Goal: Task Accomplishment & Management: Manage account settings

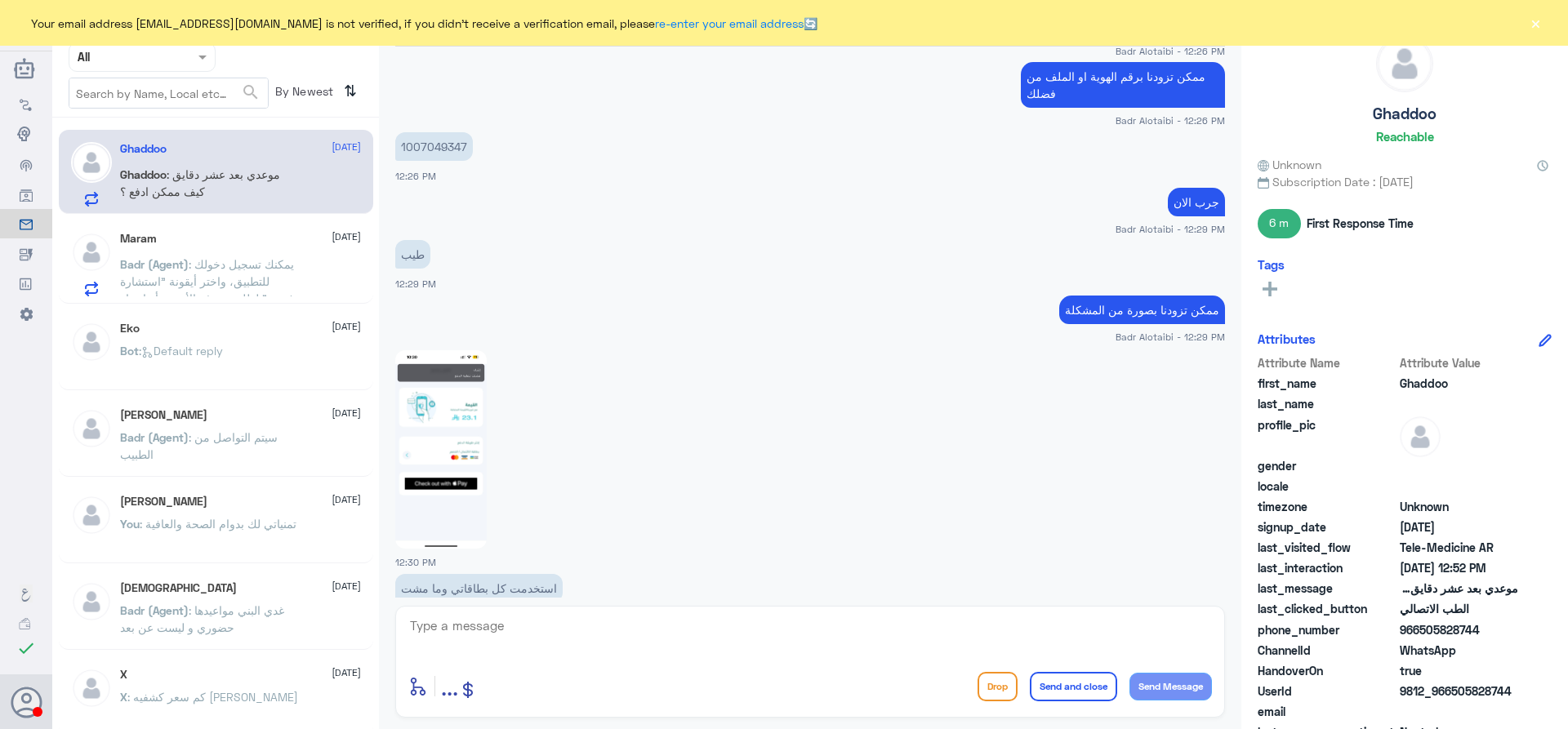
scroll to position [1065, 0]
click at [205, 270] on span ": يمكنك تسجيل دخولك للتطبيق، واختر أيقونة "استشارة فورية" لطلب صرف الأدوية، أو …" at bounding box center [208, 298] width 177 height 82
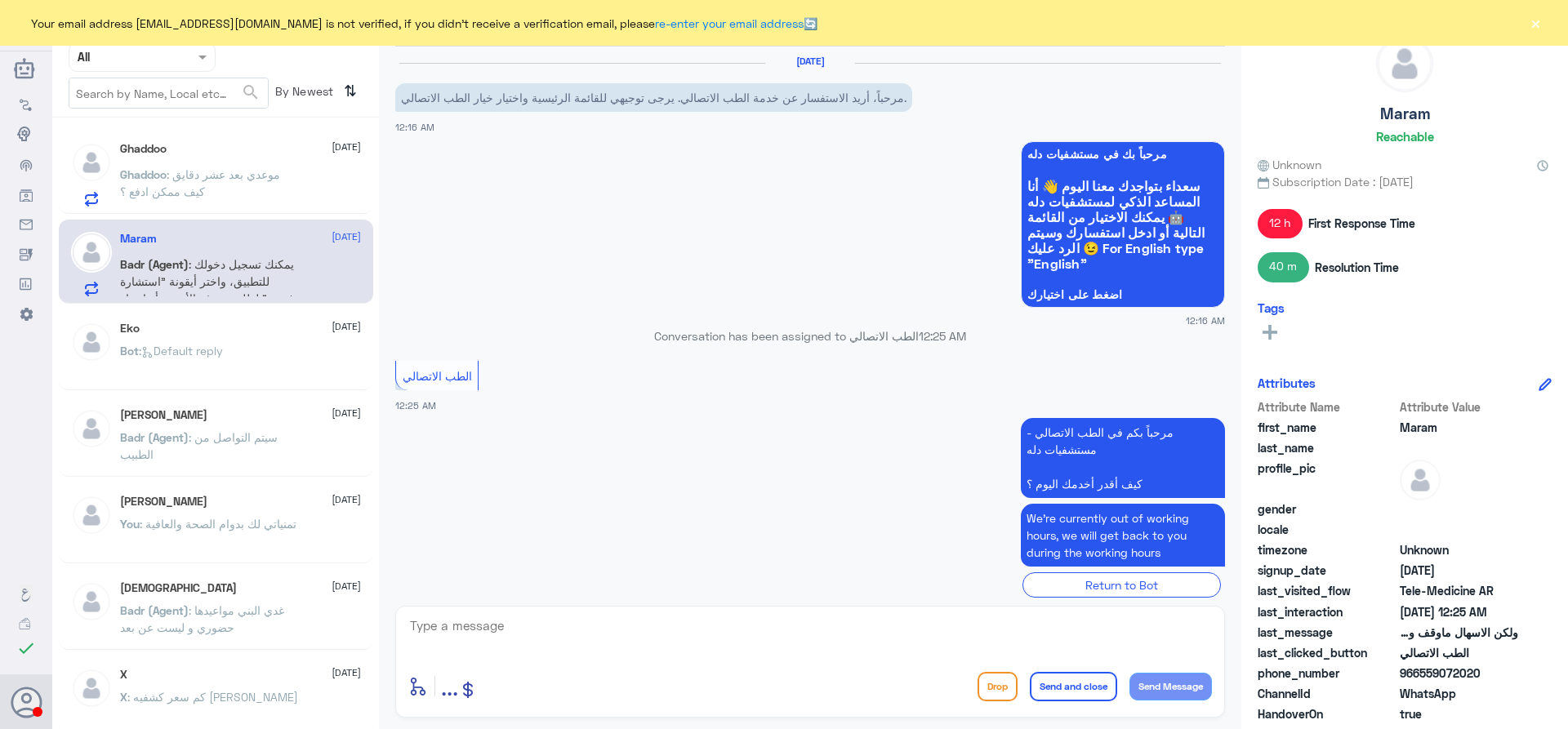
scroll to position [370, 0]
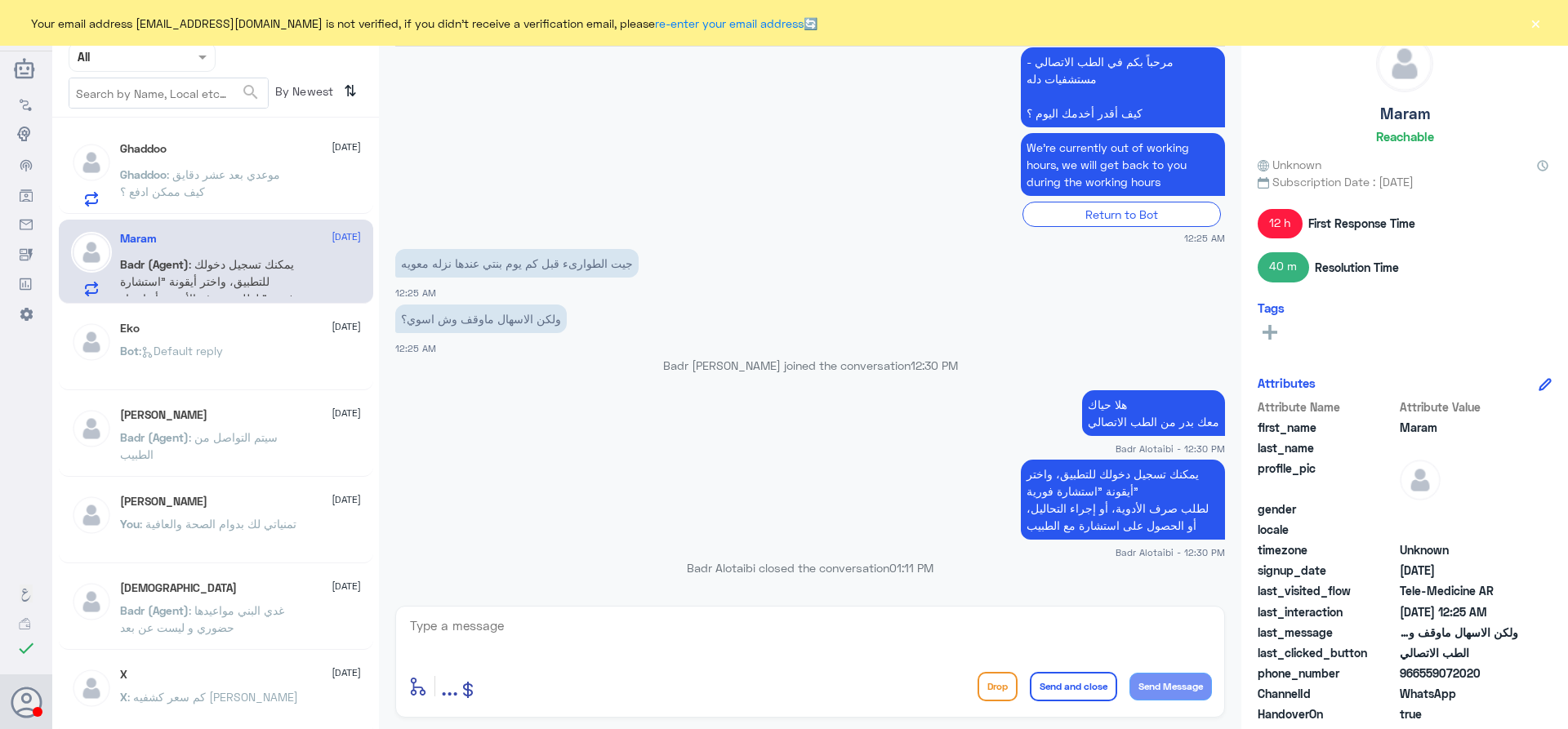
click at [207, 333] on div "Eko [DATE]" at bounding box center [240, 328] width 241 height 14
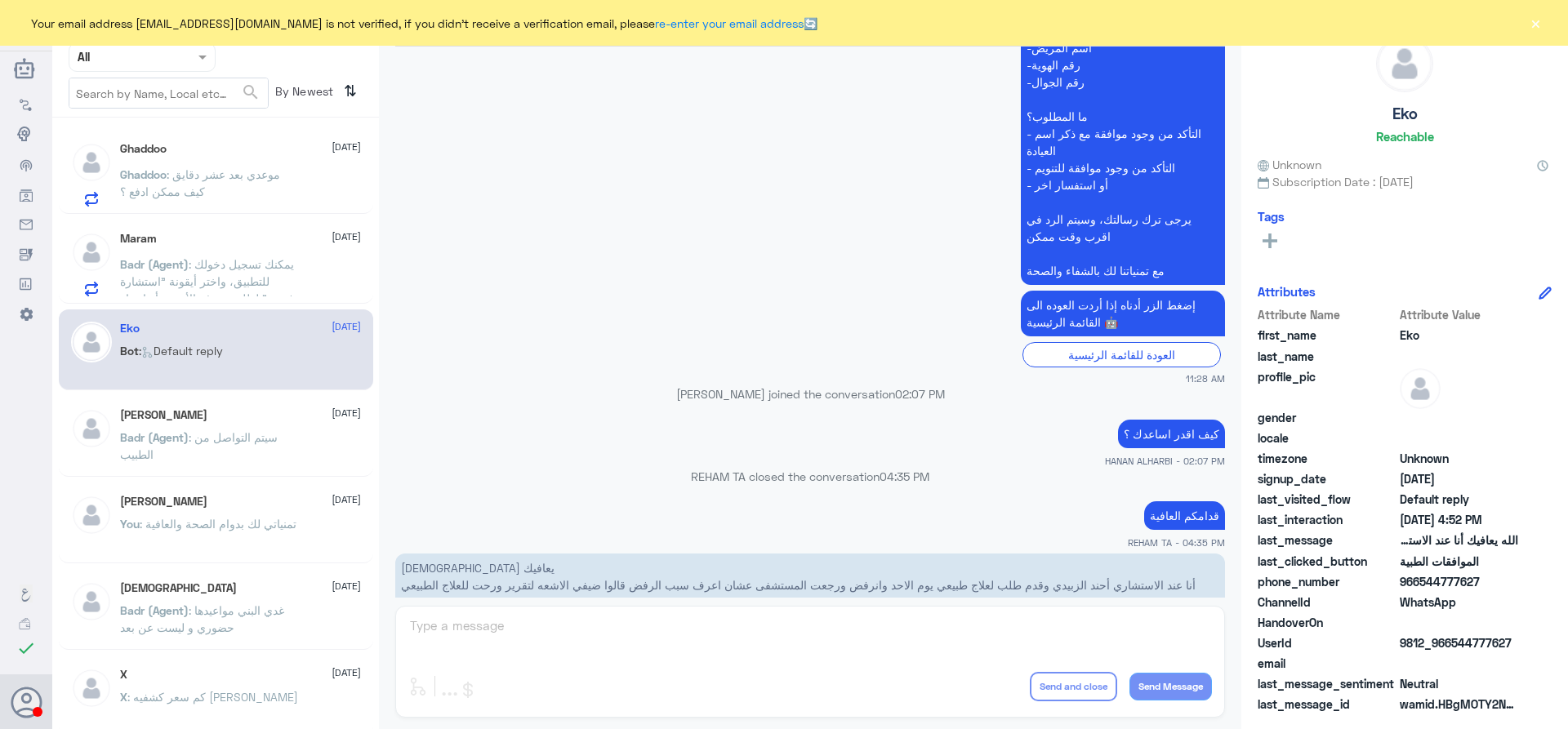
scroll to position [1656, 0]
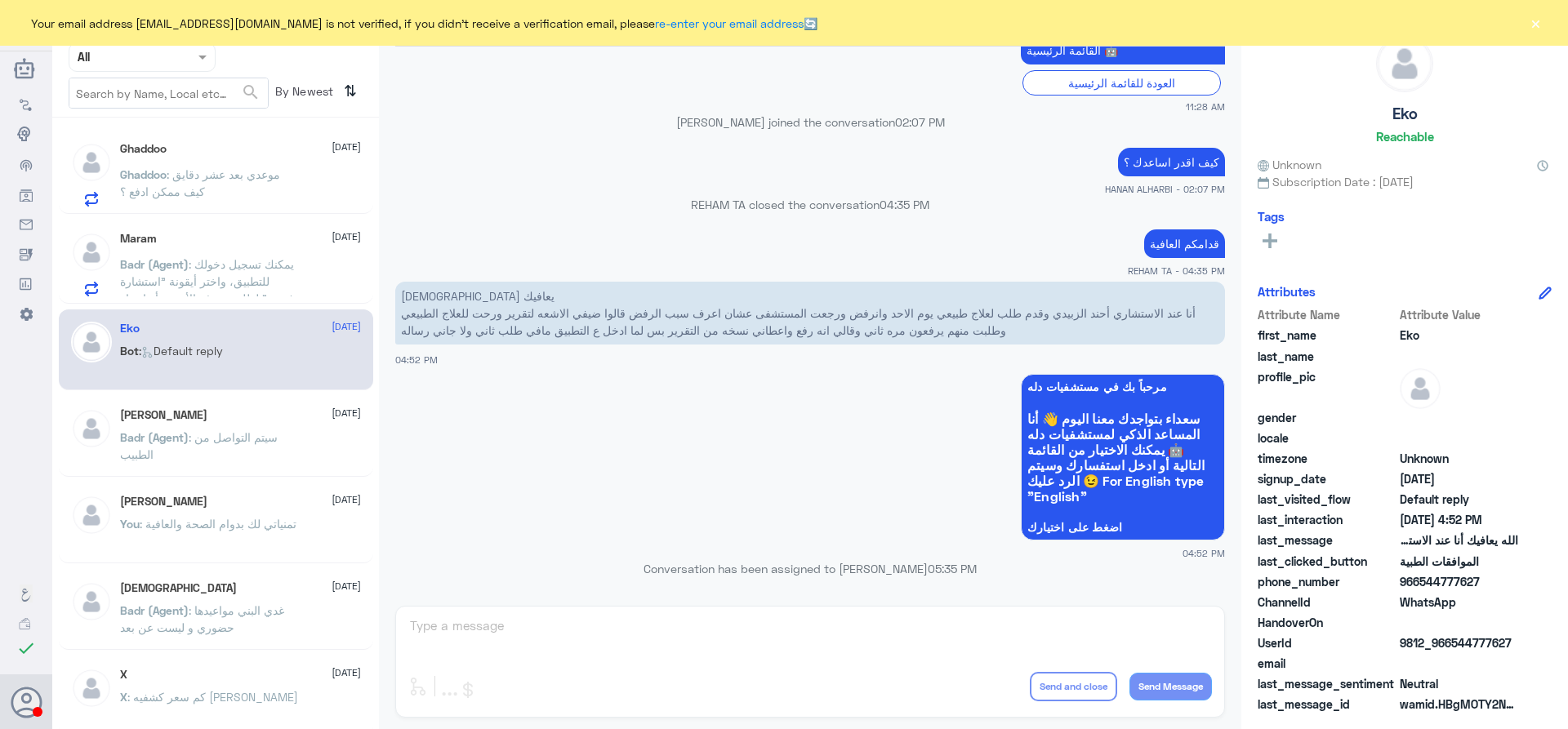
click at [274, 453] on p "Badr (Agent) : سيتم التواصل من الطبيب" at bounding box center [212, 449] width 184 height 41
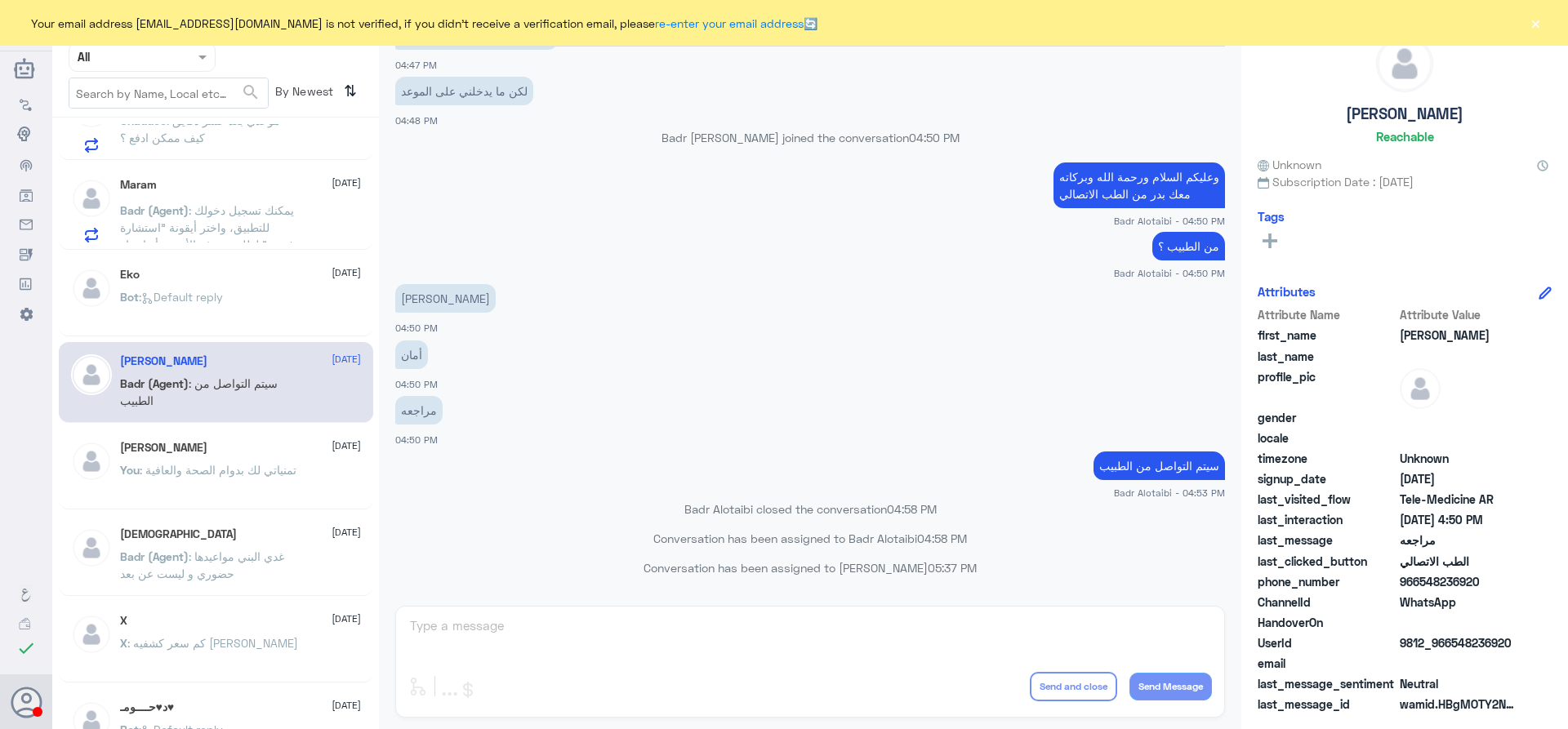
scroll to position [82, 0]
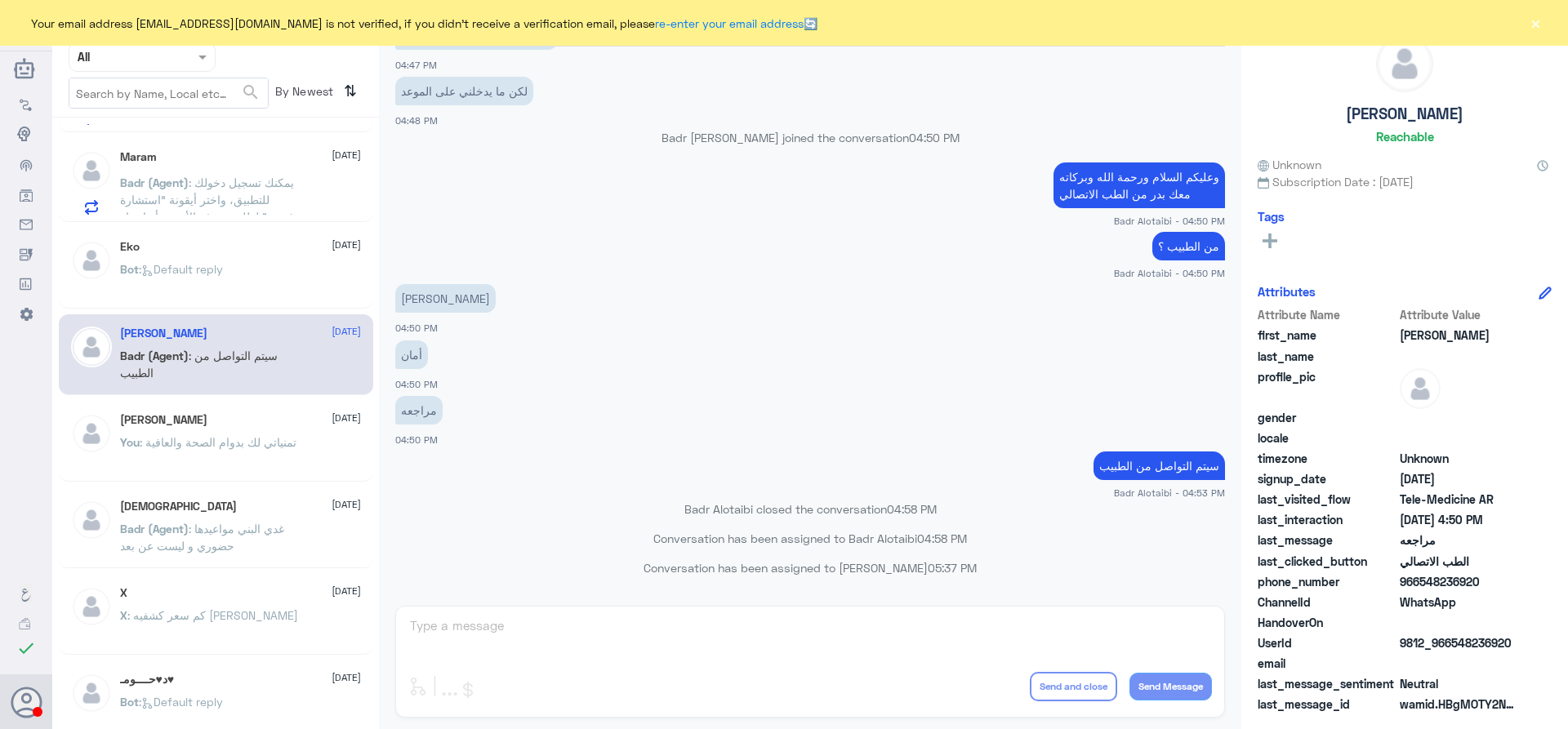
click at [218, 429] on div "[PERSON_NAME] [DATE] You : تمنياتي لك بدوام الصحة والعافية" at bounding box center [240, 444] width 241 height 62
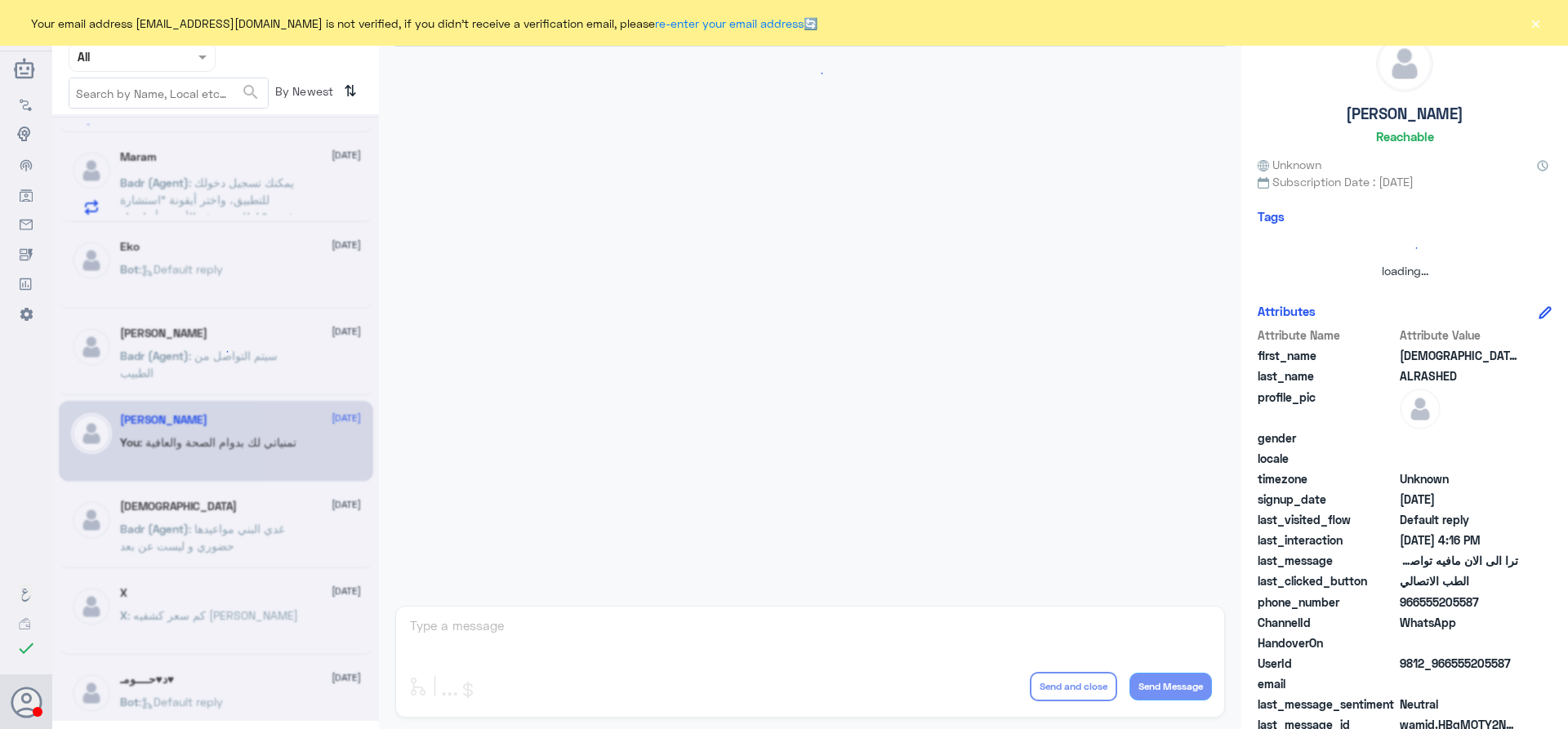
scroll to position [900, 0]
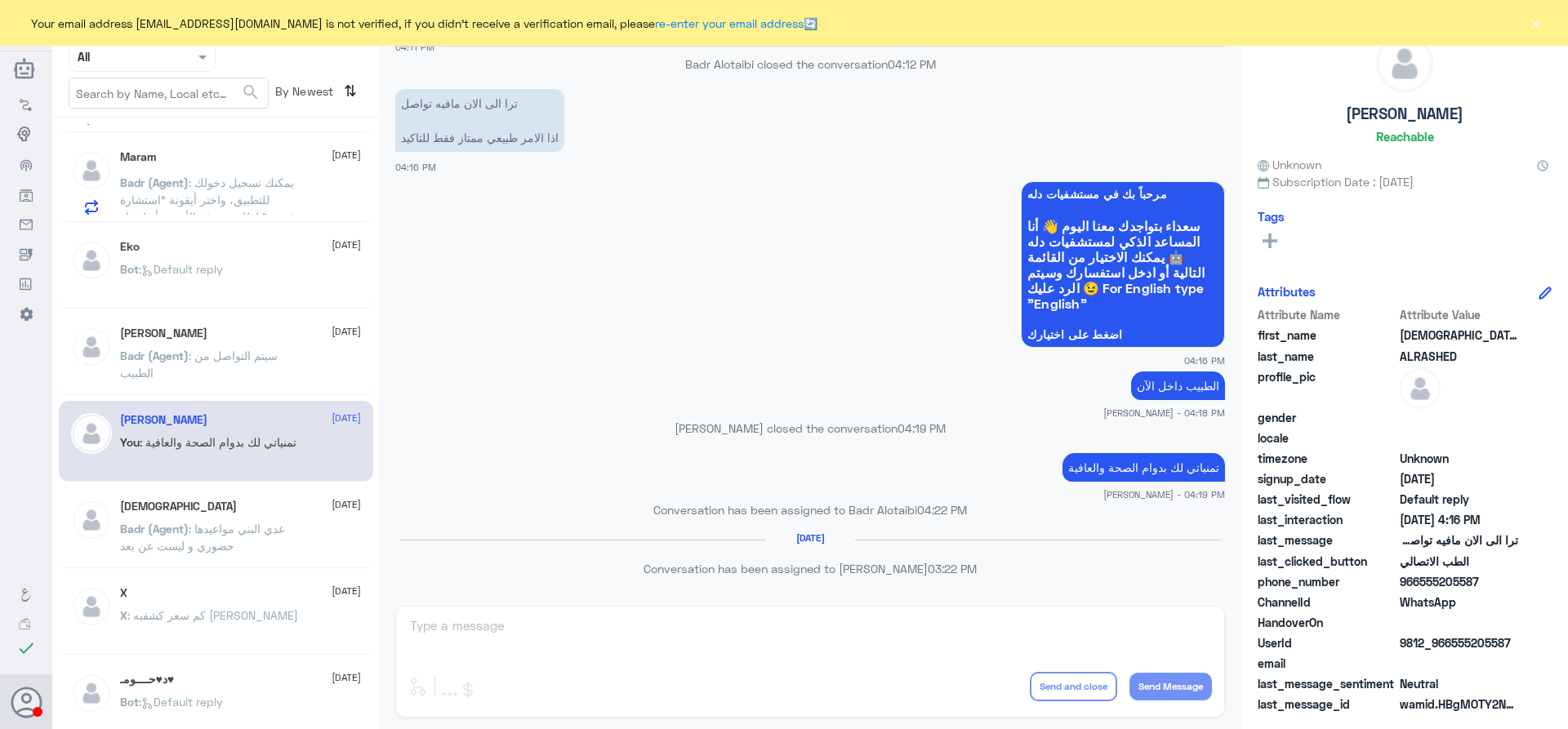
click at [203, 529] on span ": غدي البني مواعيدها حضوري و ليست عن بعد" at bounding box center [202, 537] width 164 height 31
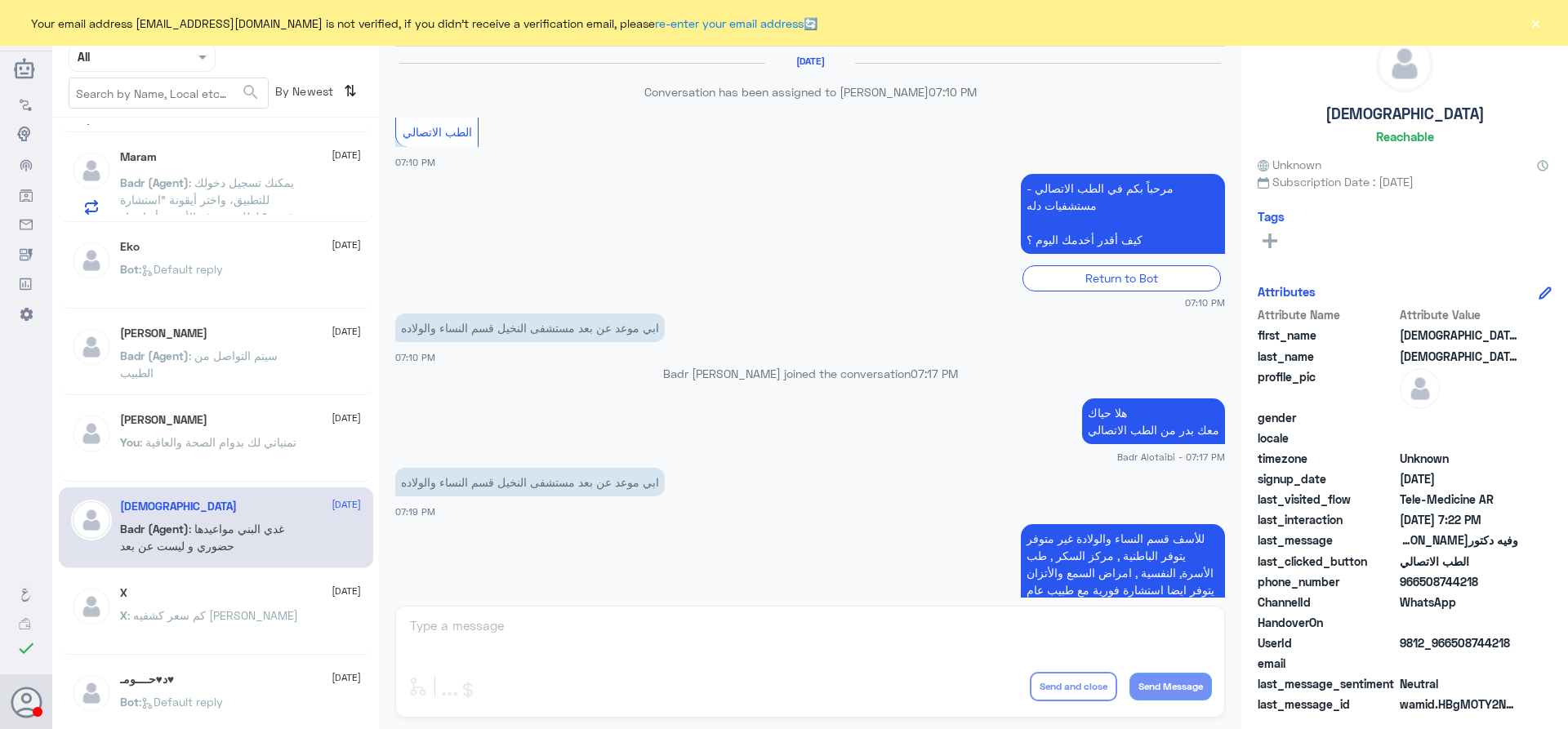
scroll to position [163, 0]
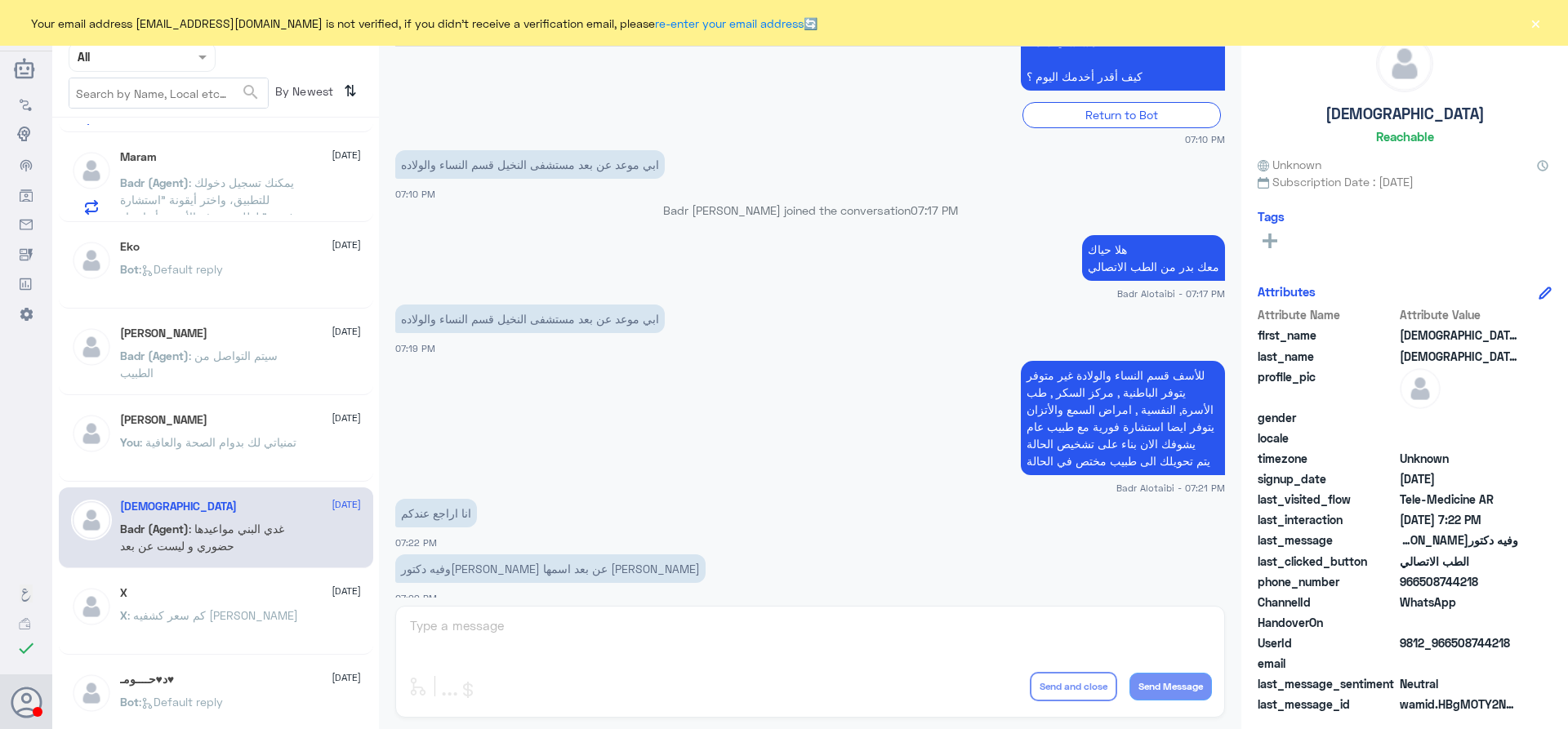
click at [192, 97] on input "text" at bounding box center [168, 92] width 198 height 29
click at [332, 102] on span "By Newest" at bounding box center [303, 93] width 68 height 32
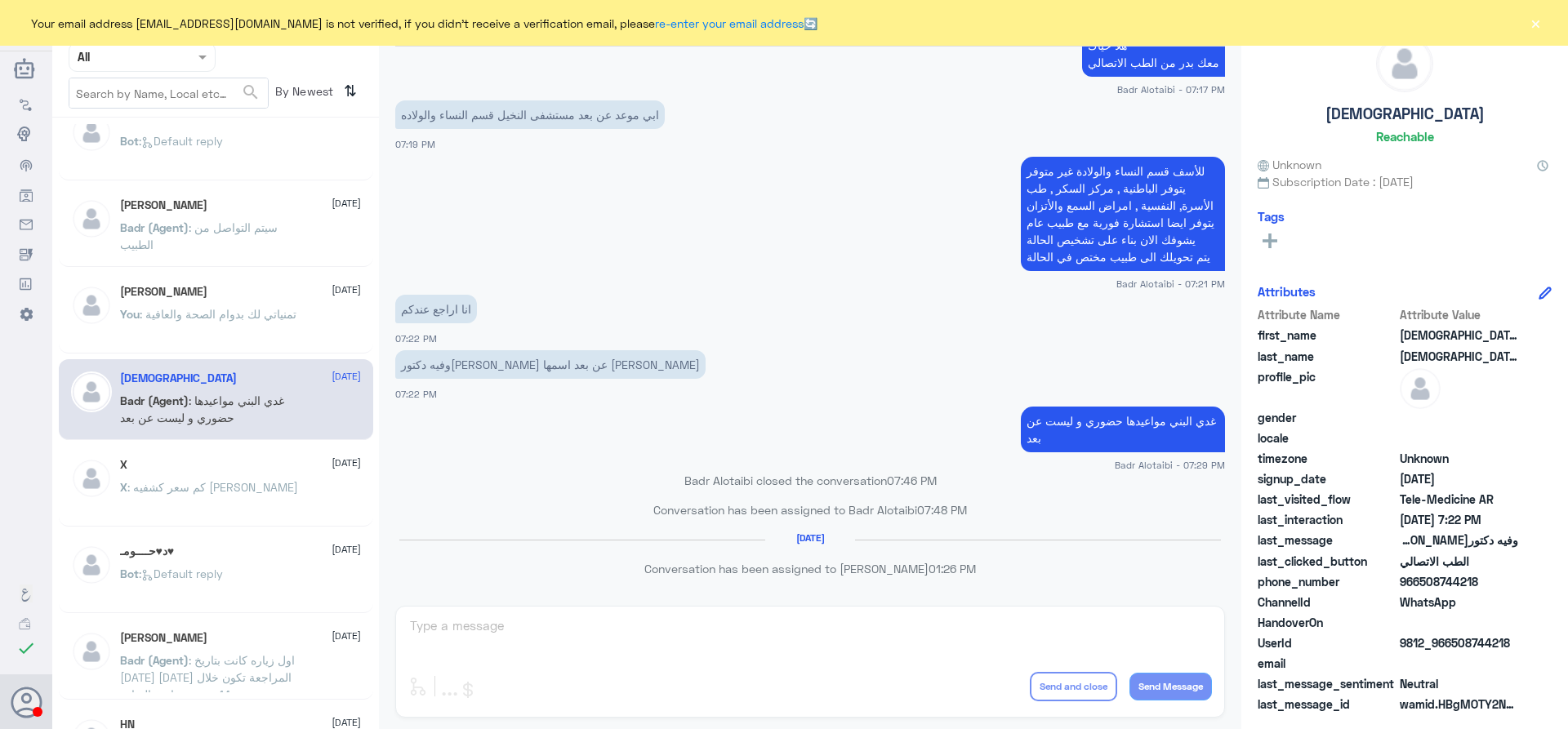
scroll to position [245, 0]
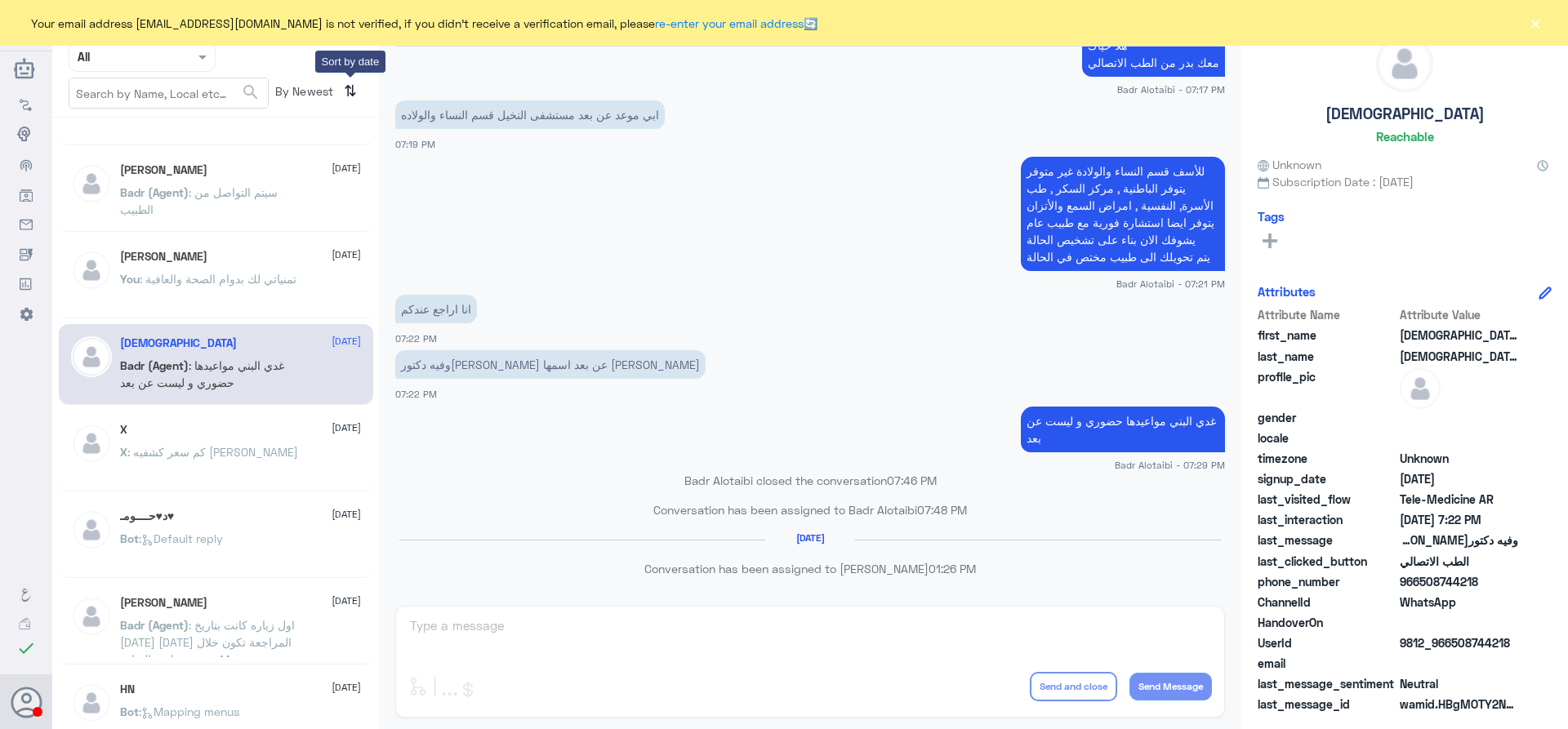
click at [350, 97] on icon "⇅" at bounding box center [351, 91] width 13 height 27
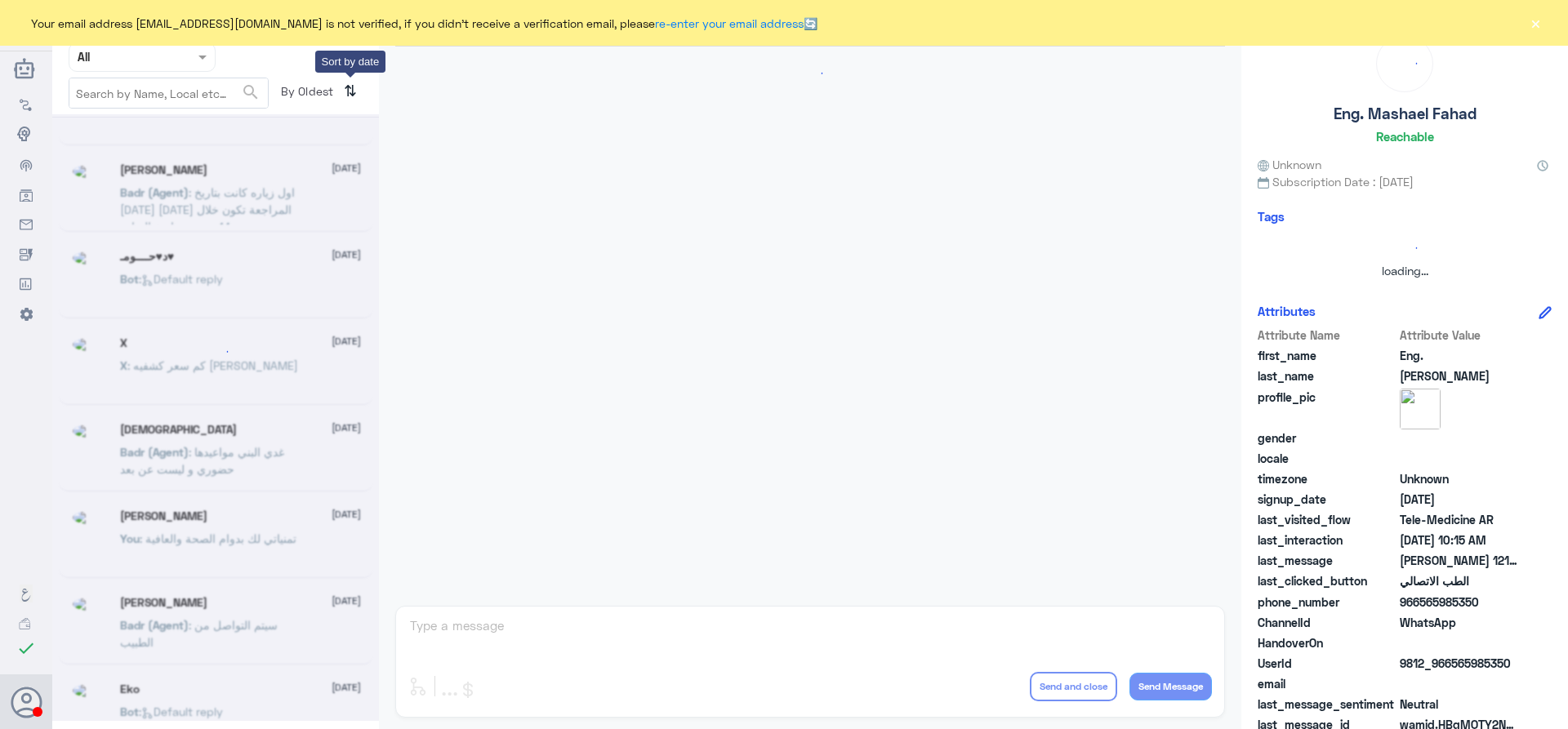
scroll to position [1748, 0]
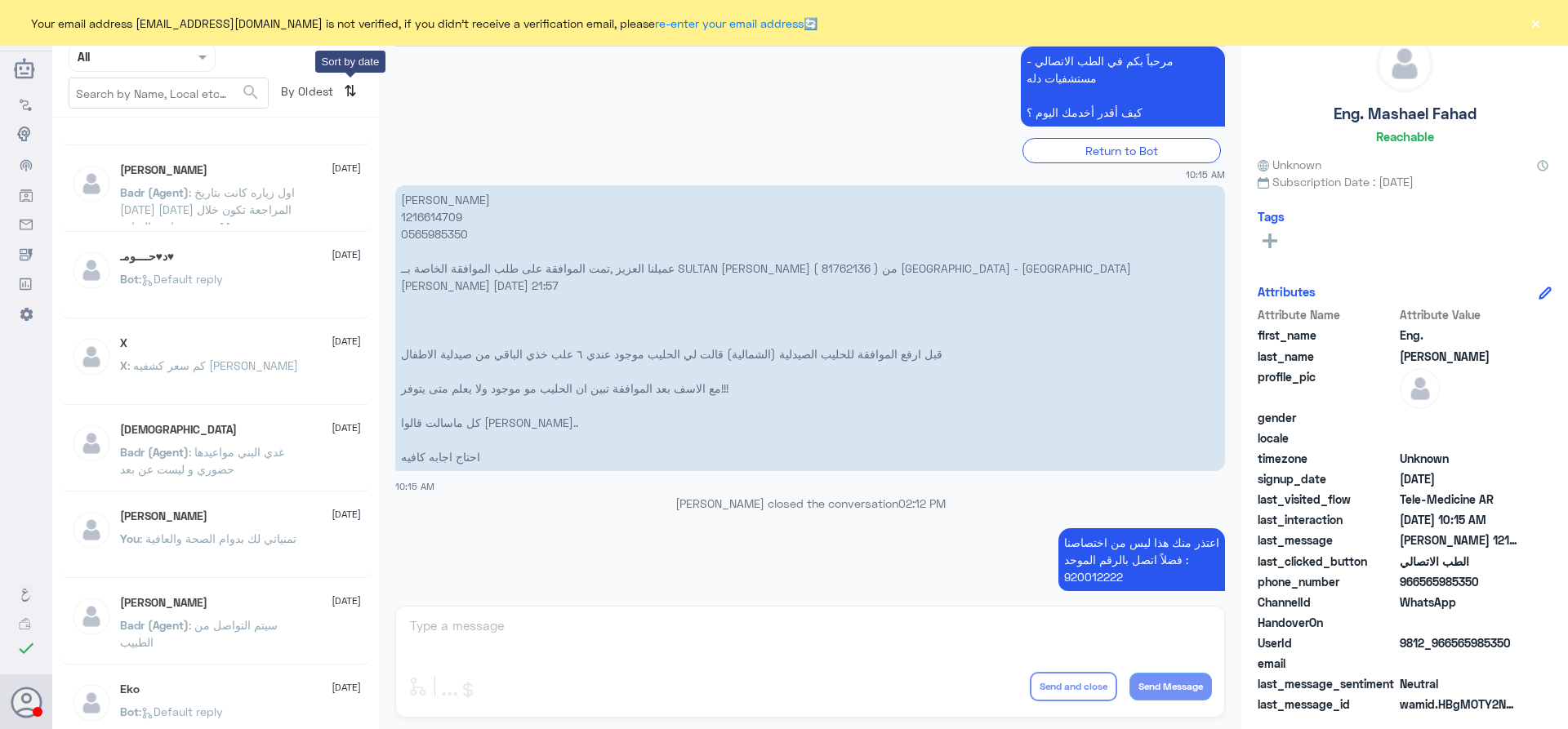
click at [355, 93] on icon "⇅" at bounding box center [351, 91] width 13 height 27
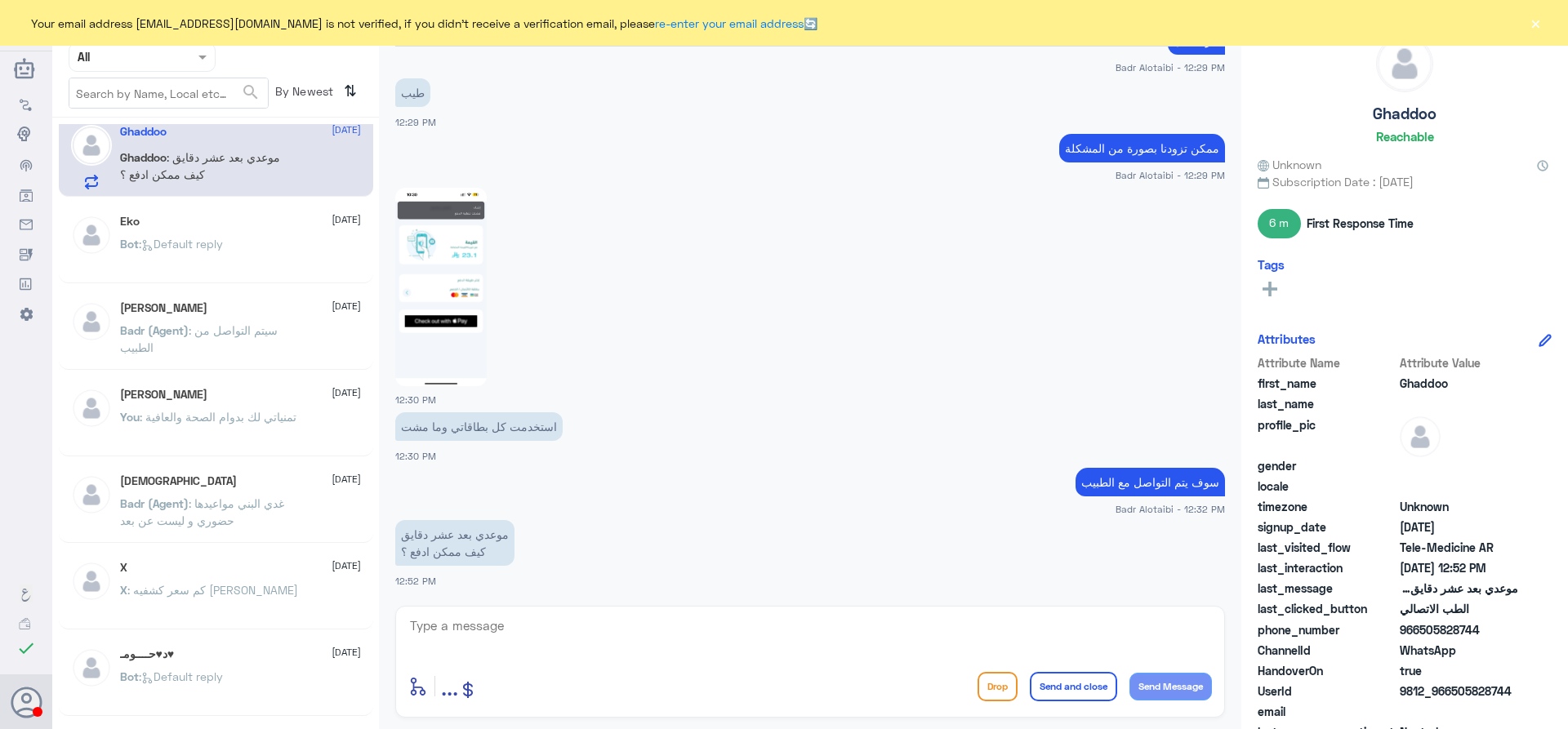
scroll to position [0, 0]
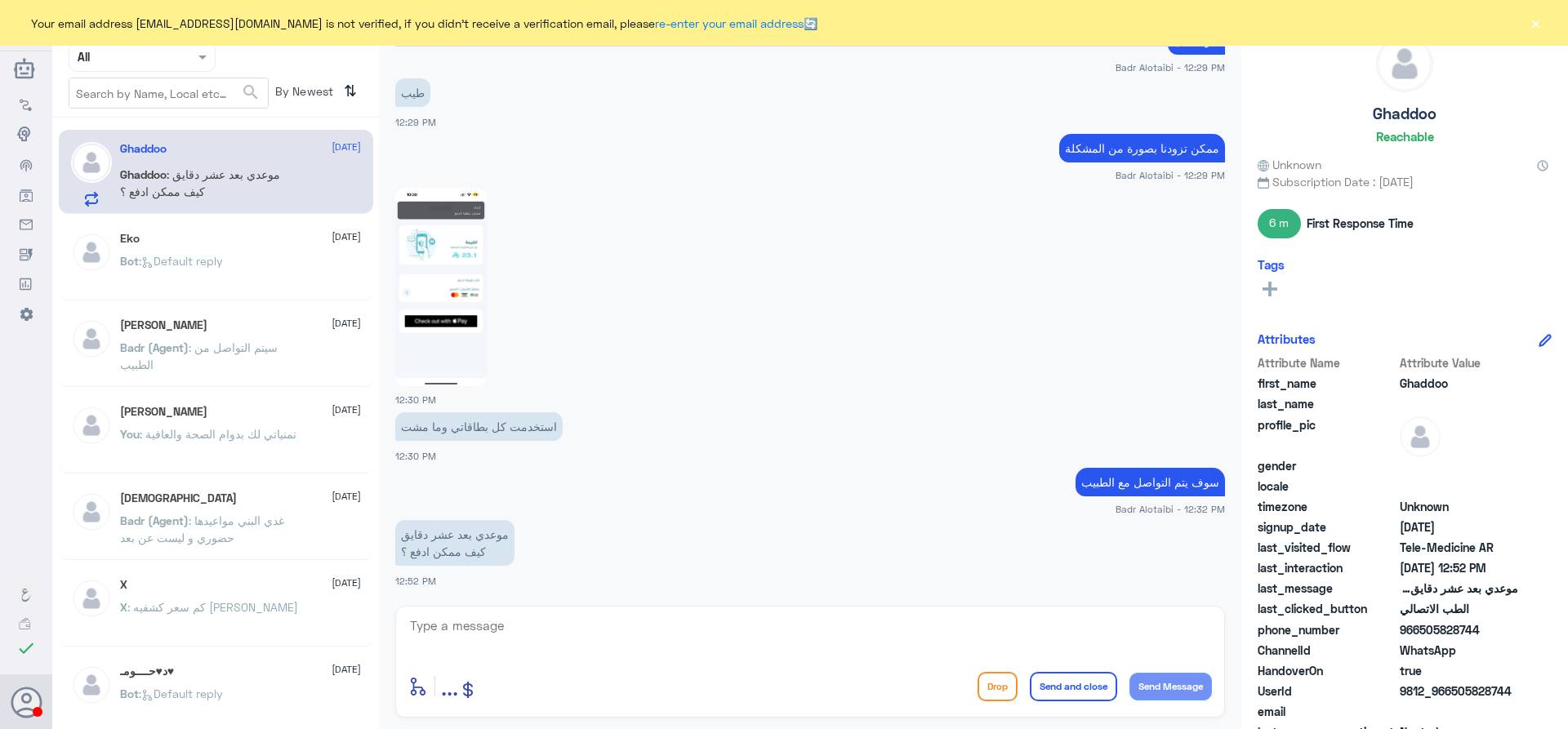
click at [183, 62] on div at bounding box center [142, 57] width 146 height 19
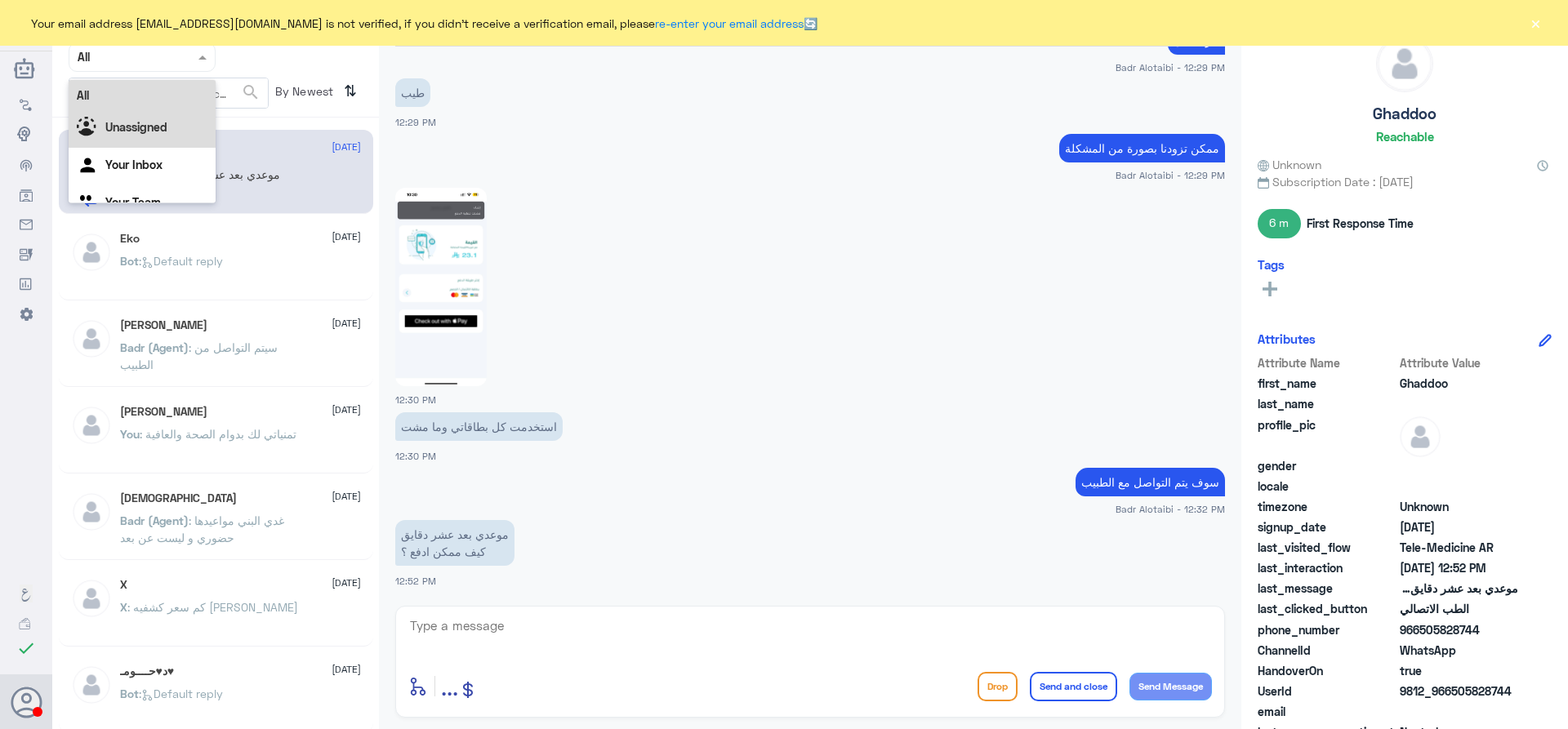
click at [152, 137] on div "Unassigned" at bounding box center [142, 128] width 147 height 37
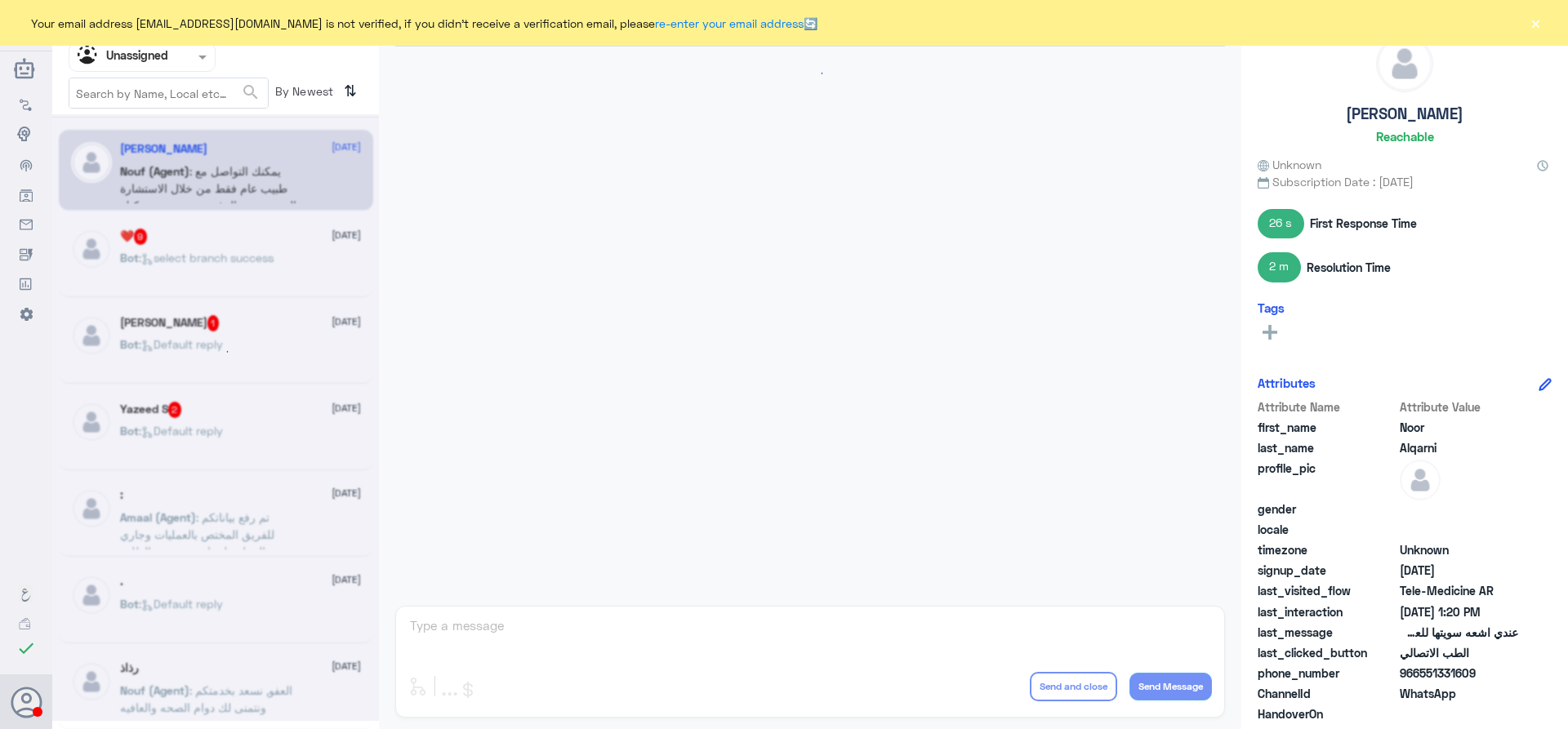
scroll to position [815, 0]
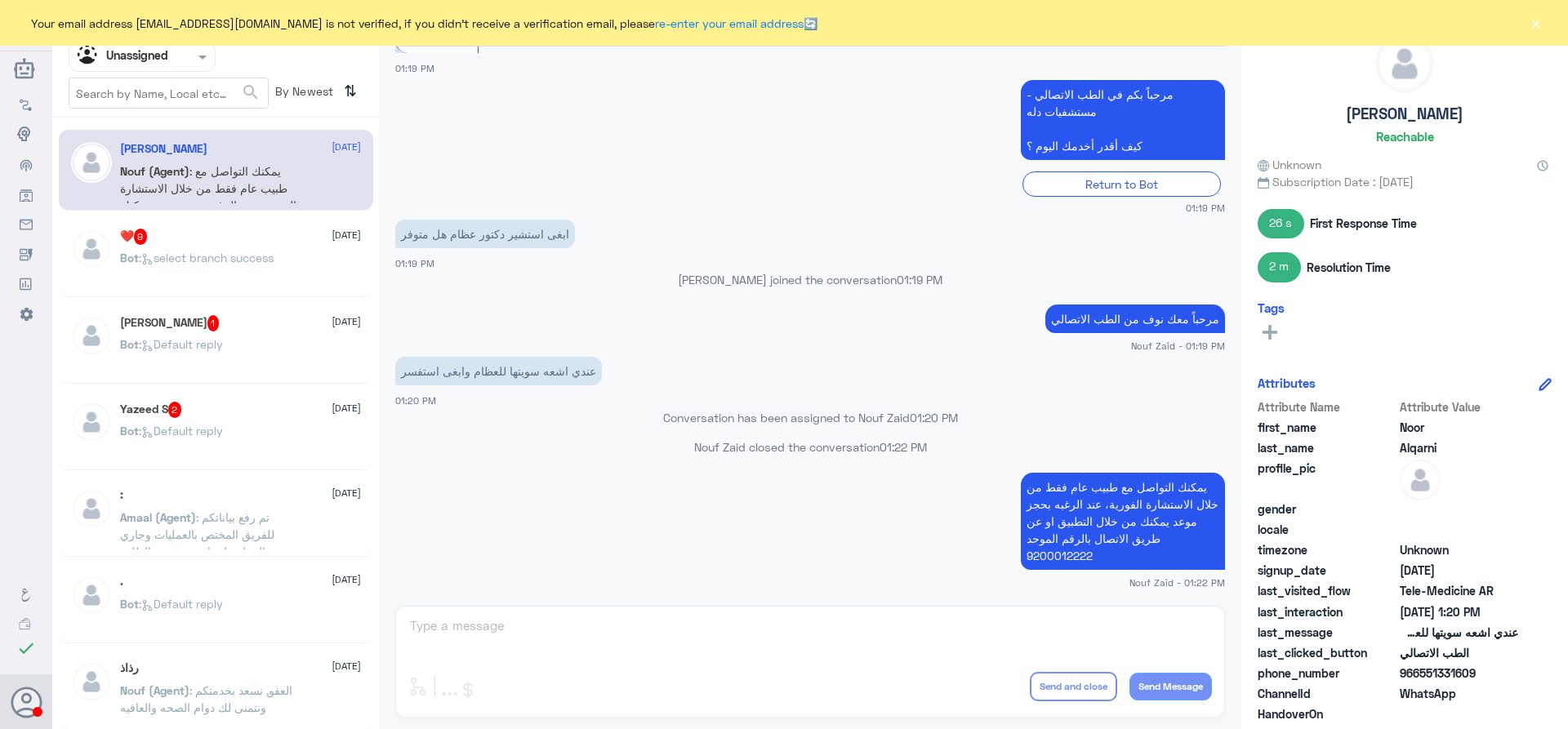
click at [436, 24] on span "Your email address [EMAIL_ADDRESS][DOMAIN_NAME] is not verified, if you didn't …" at bounding box center [424, 23] width 786 height 17
click at [1090, 20] on div "Your email address [EMAIL_ADDRESS][DOMAIN_NAME] is not verified, if you didn't …" at bounding box center [784, 22] width 1568 height 46
click at [604, 98] on app-msgs-text "مرحباً بكم في الطب الاتصالي - مستشفيات دله كيف أقدر أخدمك [DATE] ؟" at bounding box center [810, 121] width 829 height 82
click at [263, 23] on span "Your email address [EMAIL_ADDRESS][DOMAIN_NAME] is not verified, if you didn't …" at bounding box center [424, 23] width 786 height 17
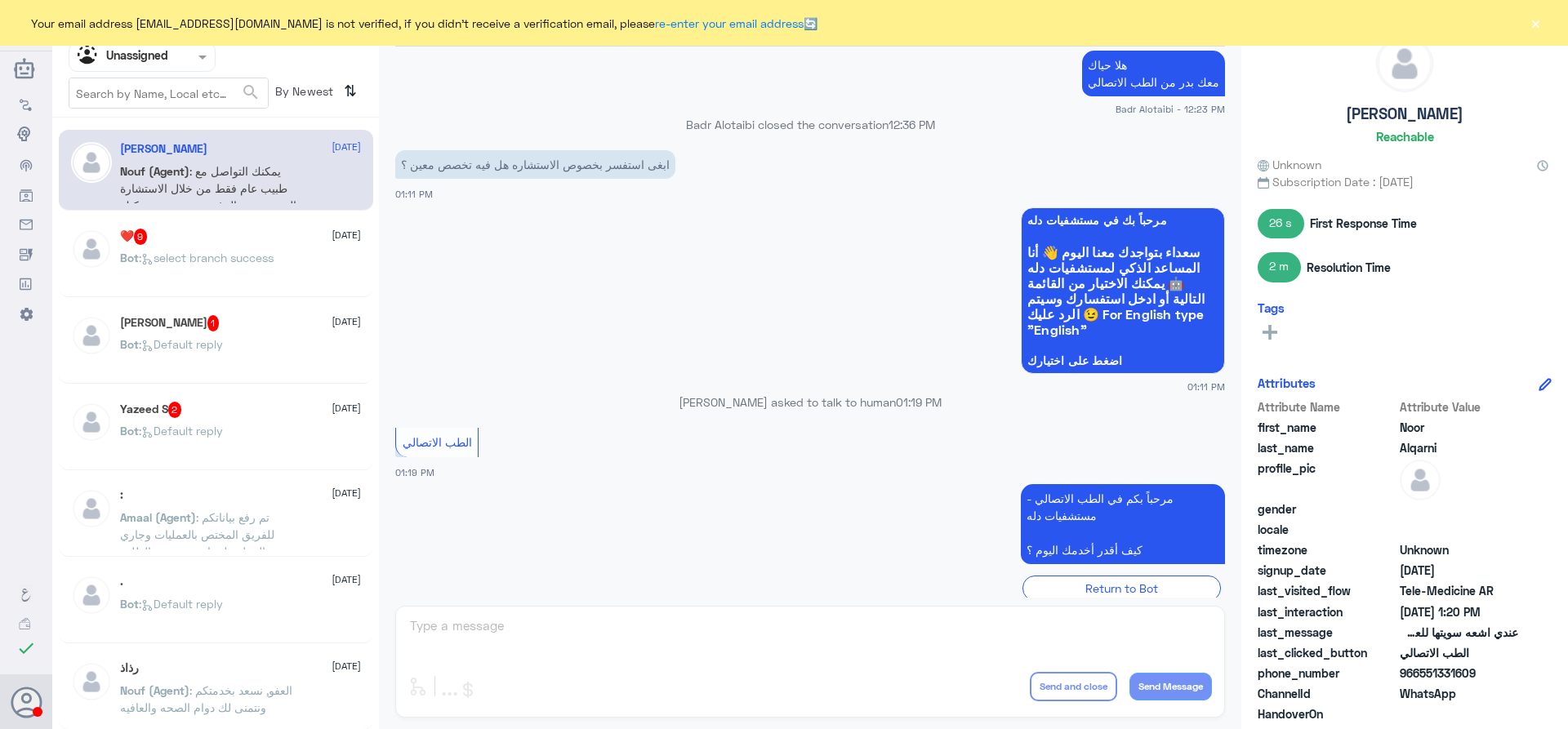
scroll to position [161, 0]
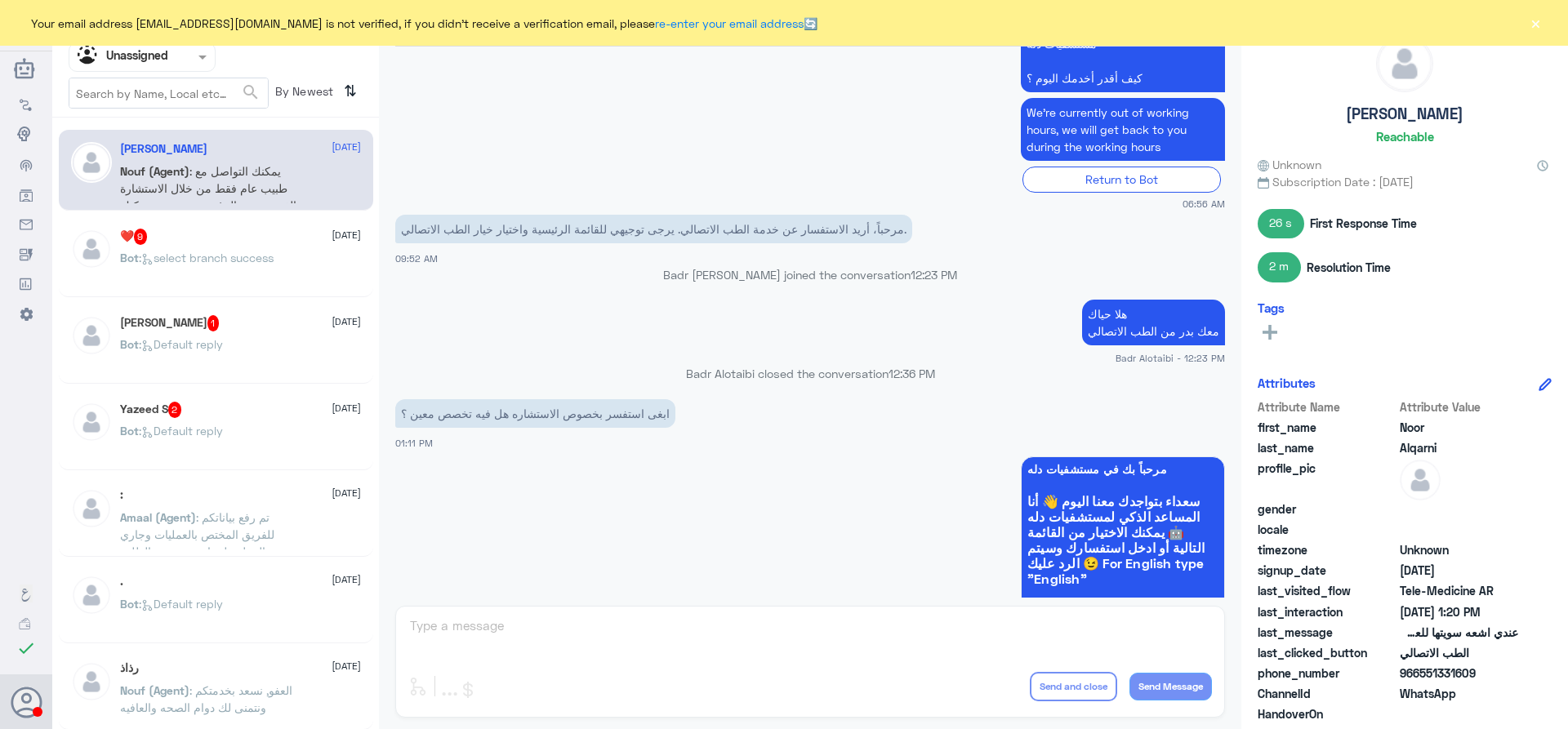
click at [1542, 23] on button "×" at bounding box center [1536, 23] width 17 height 17
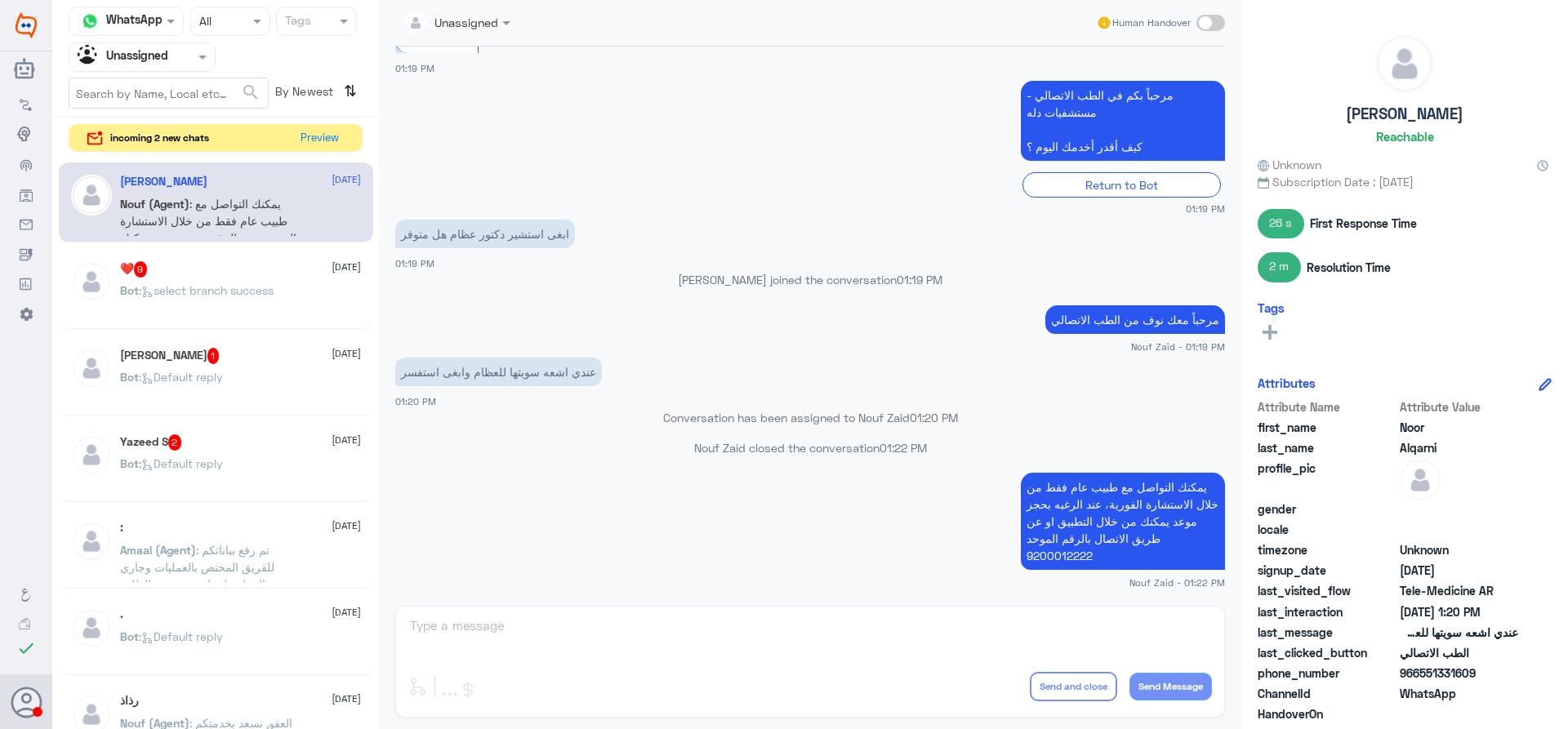
scroll to position [1306, 0]
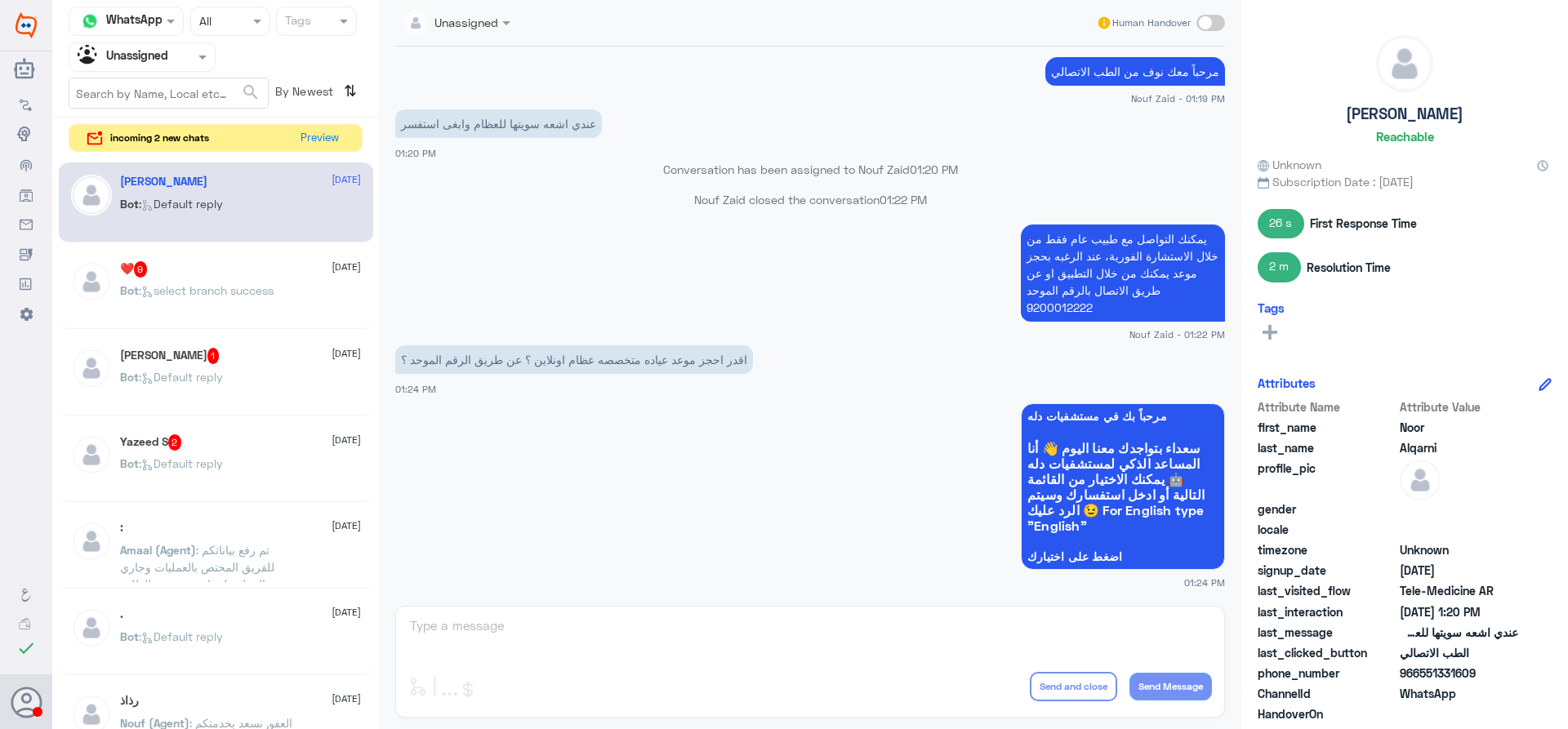
click at [207, 524] on div ": [DATE]" at bounding box center [240, 528] width 241 height 14
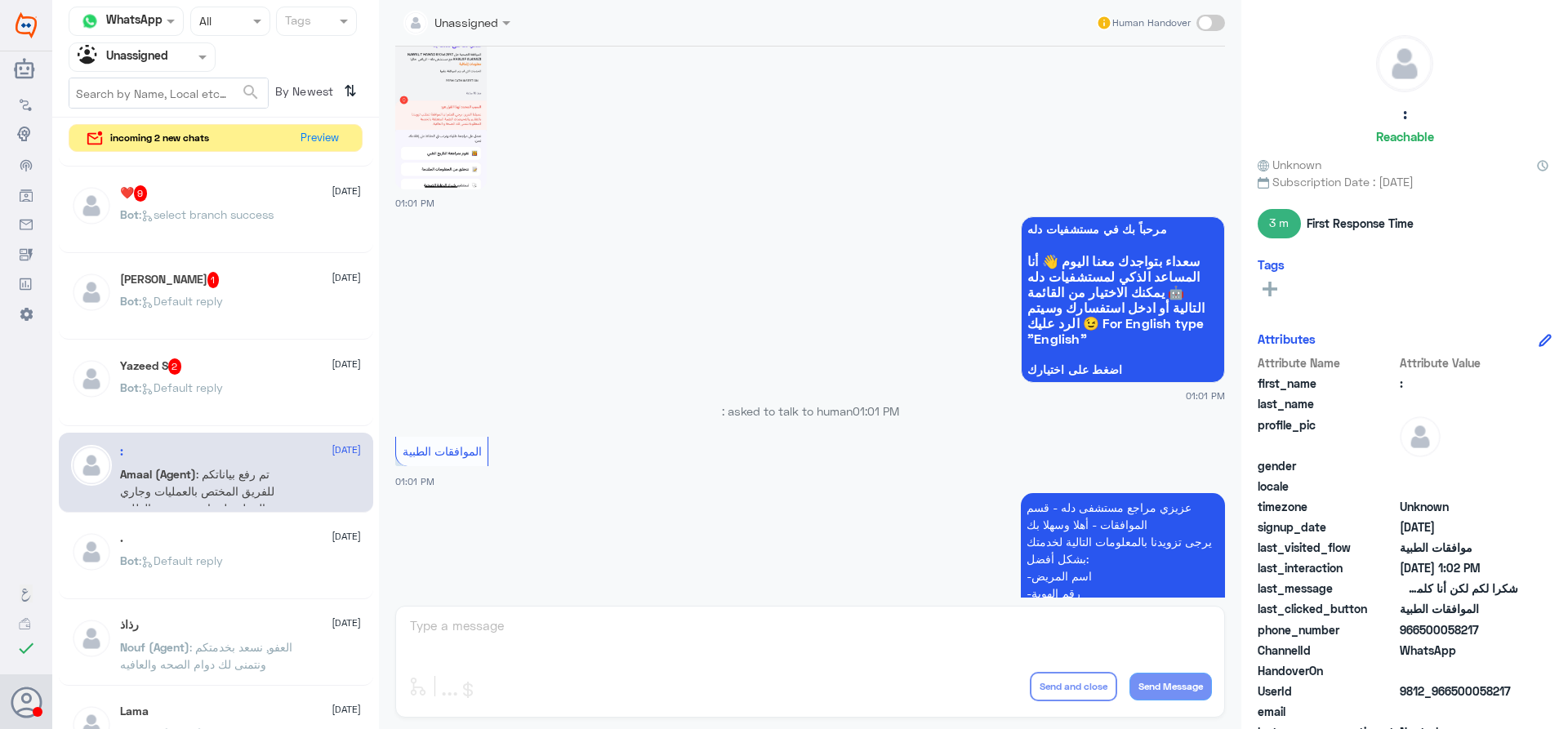
scroll to position [245, 0]
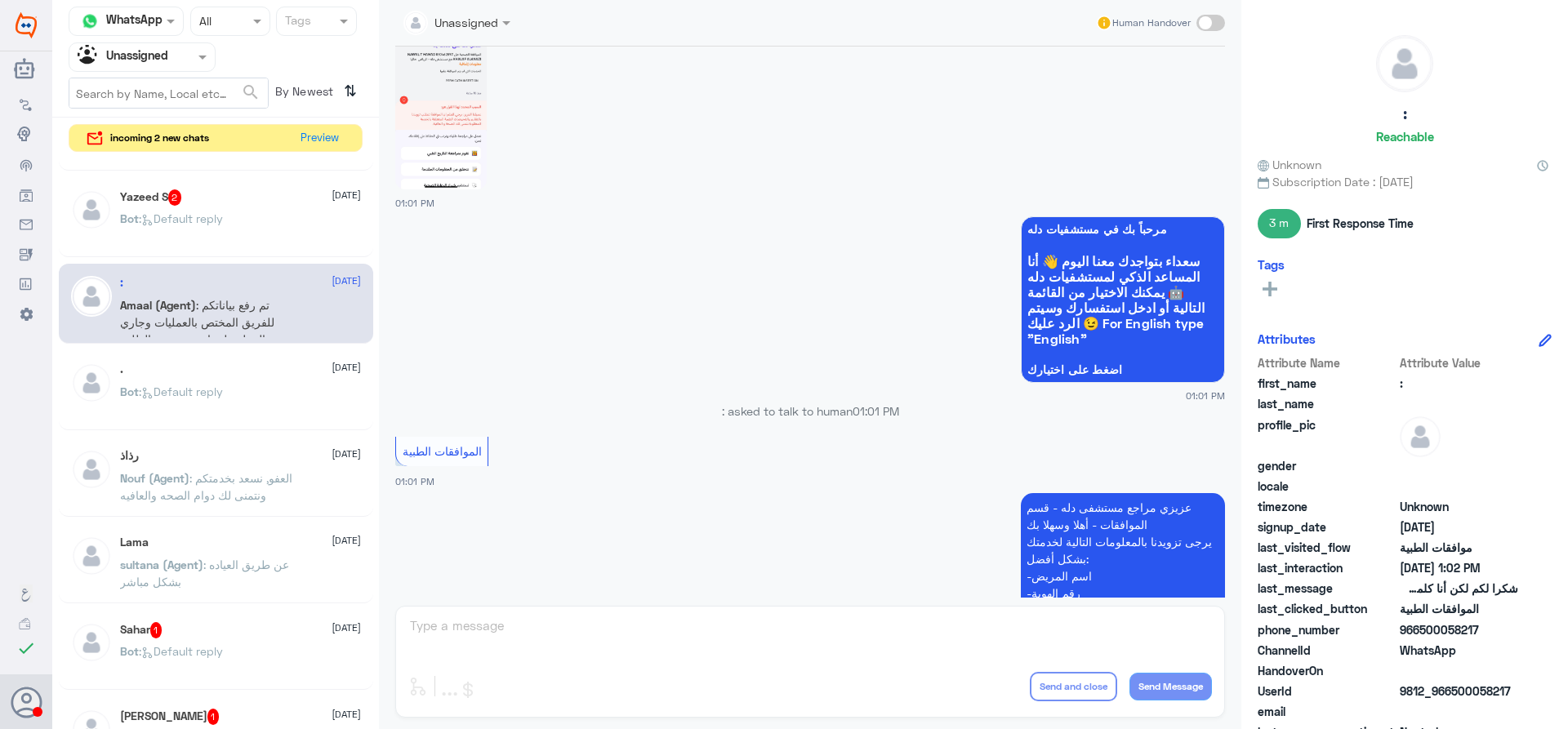
click at [231, 578] on p "sultana (Agent) : عن طريق العياده بشكل مباشر" at bounding box center [212, 576] width 184 height 41
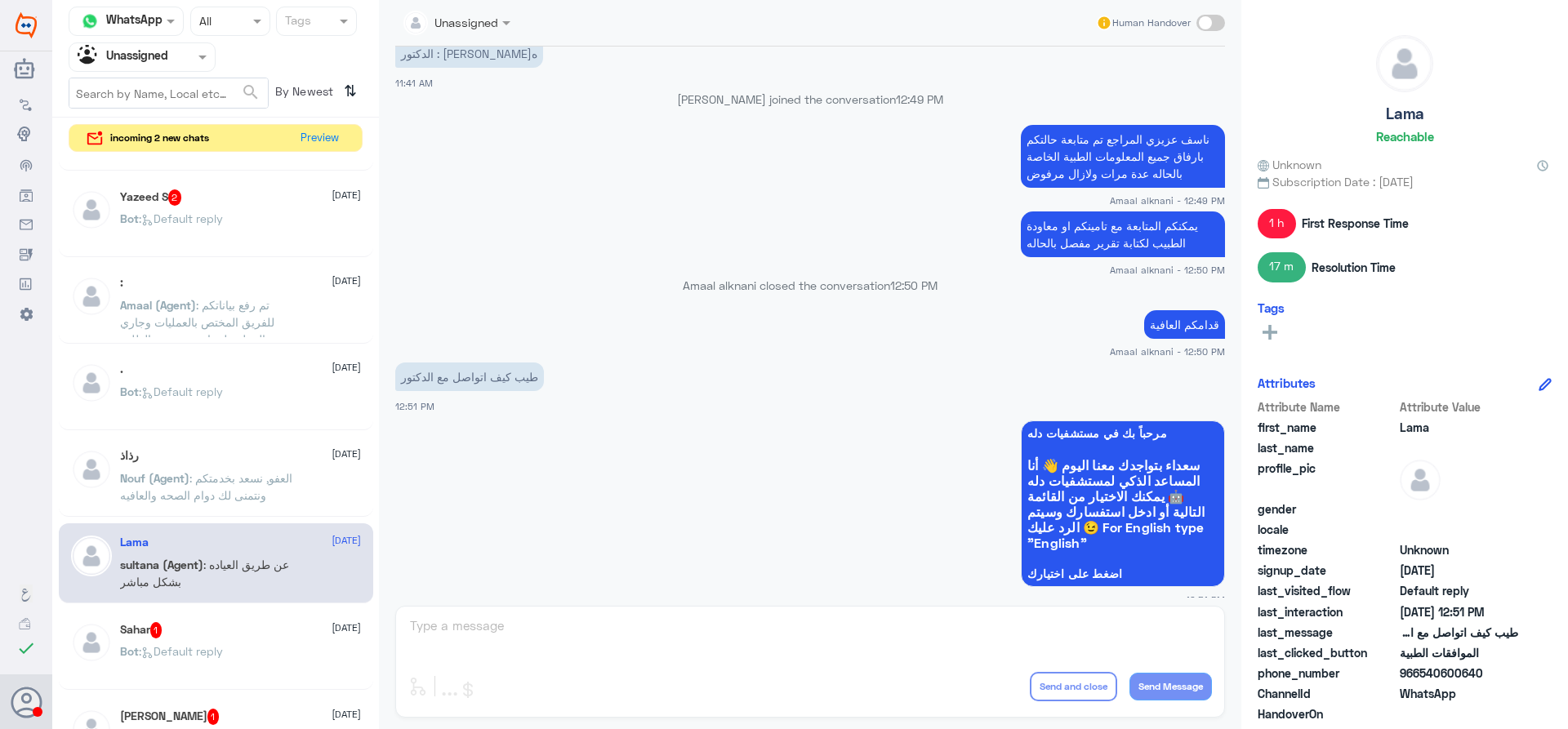
scroll to position [696, 0]
